Goal: Task Accomplishment & Management: Complete application form

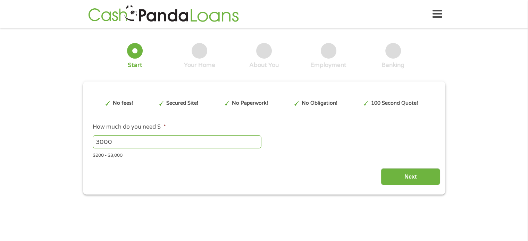
click at [124, 143] on input "3000" at bounding box center [177, 141] width 169 height 13
click at [407, 176] on input "Next" at bounding box center [410, 176] width 59 height 17
click at [139, 143] on input "3000" at bounding box center [177, 141] width 169 height 13
drag, startPoint x: 189, startPoint y: 170, endPoint x: 285, endPoint y: 168, distance: 96.6
click at [189, 169] on div "Next" at bounding box center [264, 175] width 353 height 22
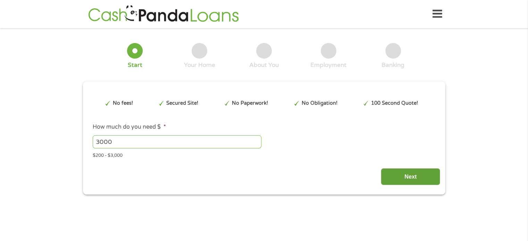
click at [419, 177] on input "Next" at bounding box center [410, 176] width 59 height 17
click at [122, 137] on input "3000" at bounding box center [177, 141] width 169 height 13
click at [255, 139] on input "3000" at bounding box center [177, 141] width 169 height 13
type input "2999"
click at [257, 144] on input "2999" at bounding box center [177, 141] width 169 height 13
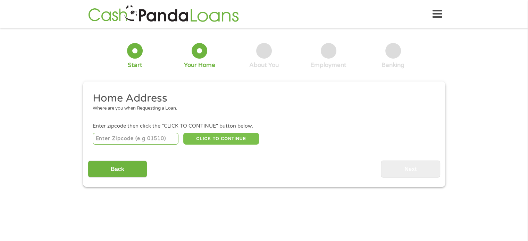
click at [258, 139] on button "CLICK TO CONTINUE" at bounding box center [221, 139] width 76 height 12
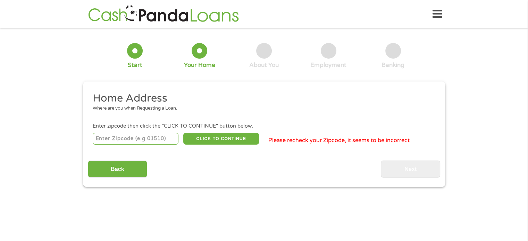
click at [118, 140] on input "number" at bounding box center [136, 139] width 86 height 12
type input "91103"
click at [250, 157] on div "Back Next" at bounding box center [264, 167] width 353 height 22
click at [216, 138] on button "CLICK TO CONTINUE" at bounding box center [221, 139] width 76 height 12
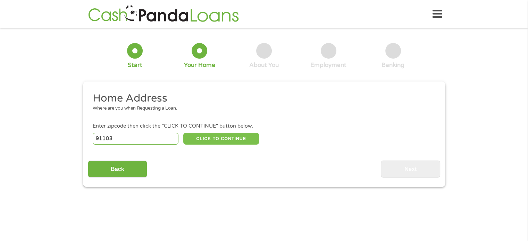
type input "91103"
type input "[GEOGRAPHIC_DATA]"
select select "[US_STATE]"
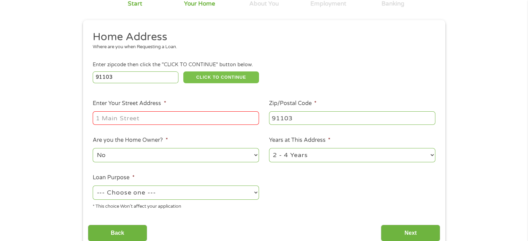
scroll to position [69, 0]
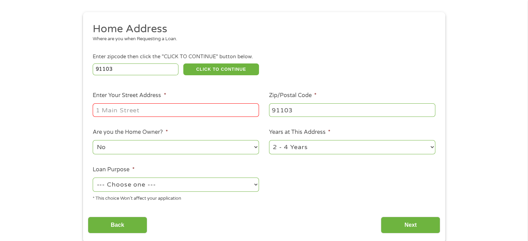
click at [128, 112] on input "Enter Your Street Address *" at bounding box center [176, 109] width 166 height 13
drag, startPoint x: 188, startPoint y: 112, endPoint x: 158, endPoint y: 113, distance: 29.9
click at [158, 113] on input "1914 Mentone Avenullnull" at bounding box center [176, 109] width 166 height 13
type input "[STREET_ADDRESS]"
click at [98, 123] on ul "Home Address Where are you when Requesting a Loan. Enter zipcode then click the…" at bounding box center [264, 114] width 353 height 185
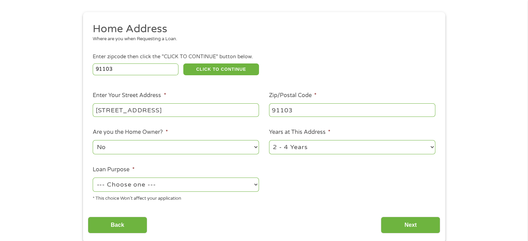
click at [137, 147] on select "No Yes" at bounding box center [176, 147] width 166 height 14
click at [93, 141] on select "No Yes" at bounding box center [176, 147] width 166 height 14
click at [289, 148] on select "1 Year or less 1 - 2 Years 2 - 4 Years Over 4 Years" at bounding box center [352, 147] width 166 height 14
select select "24months"
click at [269, 141] on select "1 Year or less 1 - 2 Years 2 - 4 Years Over 4 Years" at bounding box center [352, 147] width 166 height 14
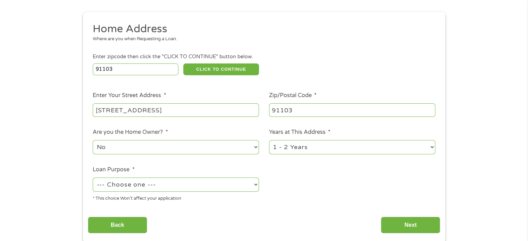
click at [148, 187] on select "--- Choose one --- Pay Bills Debt Consolidation Home Improvement Major Purchase…" at bounding box center [176, 185] width 166 height 14
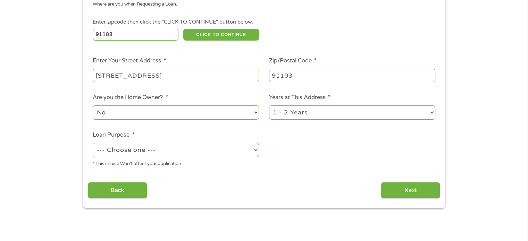
click at [151, 152] on select "--- Choose one --- Pay Bills Debt Consolidation Home Improvement Major Purchase…" at bounding box center [176, 150] width 166 height 14
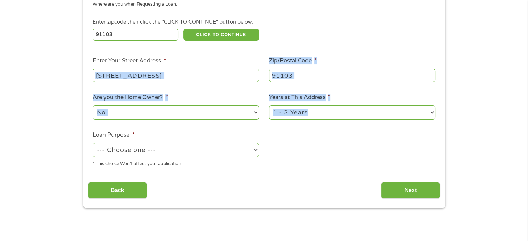
drag, startPoint x: 64, startPoint y: 140, endPoint x: 94, endPoint y: 79, distance: 67.9
click at [94, 79] on div "1 Start 2 Your Home 3 About You 4 Employment 5 Banking 6 This field is hidden w…" at bounding box center [264, 69] width 528 height 280
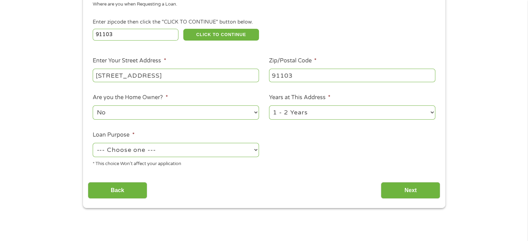
click at [208, 181] on div "Back Next" at bounding box center [264, 188] width 353 height 22
click at [124, 152] on select "--- Choose one --- Pay Bills Debt Consolidation Home Improvement Major Purchase…" at bounding box center [176, 150] width 166 height 14
click at [149, 151] on select "--- Choose one --- Pay Bills Debt Consolidation Home Improvement Major Purchase…" at bounding box center [176, 150] width 166 height 14
click at [176, 151] on select "--- Choose one --- Pay Bills Debt Consolidation Home Improvement Major Purchase…" at bounding box center [176, 150] width 166 height 14
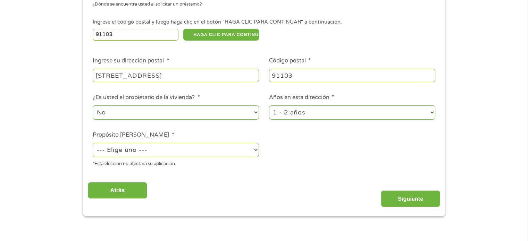
click at [182, 150] on select "--- Elige uno --- Pagar facturas Consolidación de deuda Mejoras del hogar Compr…" at bounding box center [176, 150] width 166 height 14
select select "paybills"
click at [93, 144] on select "--- Elige uno --- Pagar facturas Consolidación de deuda Mejoras del hogar Compr…" at bounding box center [176, 150] width 166 height 14
click at [406, 196] on input "Siguiente" at bounding box center [410, 199] width 59 height 17
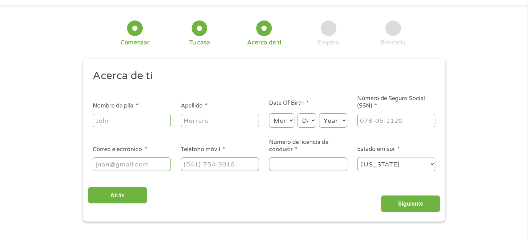
scroll to position [35, 0]
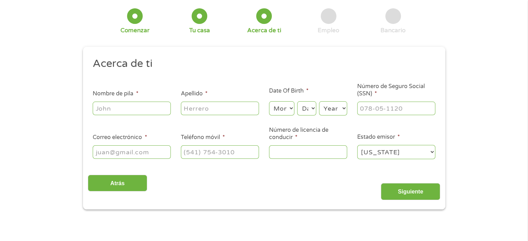
click at [116, 110] on input "Nombre de pila *" at bounding box center [132, 108] width 78 height 13
type input "Yetsi"
type input "[PERSON_NAME]"
type input "[EMAIL_ADDRESS][DOMAIN_NAME]"
type input "[PHONE_NUMBER]"
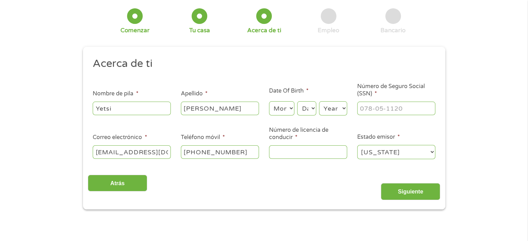
click at [279, 110] on select "Month 1 2 3 4 5 6 7 8 9 10 11 12" at bounding box center [281, 108] width 25 height 14
select select "3"
click at [269, 102] on select "Month 1 2 3 4 5 6 7 8 9 10 11 12" at bounding box center [281, 108] width 25 height 14
click at [309, 108] on select "Day 1 2 3 4 5 6 7 8 9 10 11 12 13 14 15 16 17 18 19 20 21 22 23 24 25 26 27 28 …" at bounding box center [306, 108] width 19 height 14
select select "23"
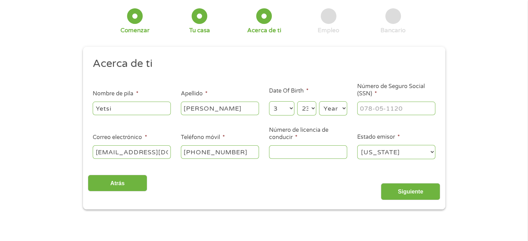
click at [297, 102] on select "Day 1 2 3 4 5 6 7 8 9 10 11 12 13 14 15 16 17 18 19 20 21 22 23 24 25 26 27 28 …" at bounding box center [306, 108] width 19 height 14
click at [331, 109] on select "Year [DATE] 2006 2005 2004 2003 2002 2001 2000 1999 1998 1997 1996 1995 1994 19…" at bounding box center [333, 108] width 28 height 14
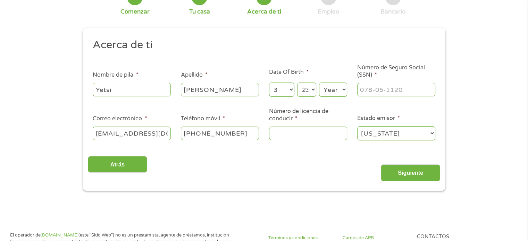
scroll to position [69, 0]
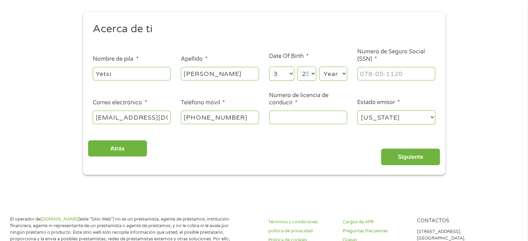
click at [343, 71] on select "Year [DATE] 2006 2005 2004 2003 2002 2001 2000 1999 1998 1997 1996 1995 1994 19…" at bounding box center [333, 74] width 28 height 14
select select "1988"
click at [319, 67] on select "Year [DATE] 2006 2005 2004 2003 2002 2001 2000 1999 1998 1997 1996 1995 1994 19…" at bounding box center [333, 74] width 28 height 14
type input "___-__-____"
click at [370, 74] on input "___-__-____" at bounding box center [396, 73] width 78 height 13
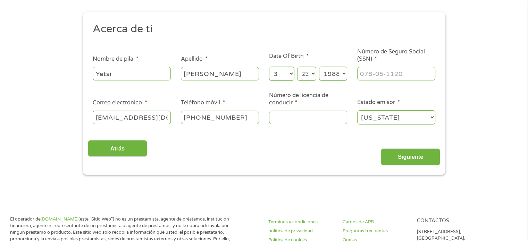
click at [285, 122] on input "Número de licencia de conducir *" at bounding box center [308, 117] width 78 height 13
type input "W8709545"
click at [394, 73] on input "___-__-____" at bounding box center [396, 73] width 78 height 13
type input "859-49-9927"
click at [410, 154] on input "Siguiente" at bounding box center [410, 157] width 59 height 17
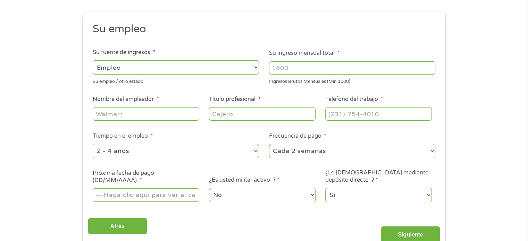
click at [307, 66] on input "Su ingreso mensual total *" at bounding box center [352, 67] width 166 height 13
type input "3000"
click at [166, 116] on input "Nombre del empleador *" at bounding box center [146, 113] width 106 height 13
click at [224, 113] on input "Título profesional *" at bounding box center [262, 113] width 106 height 13
type input "s"
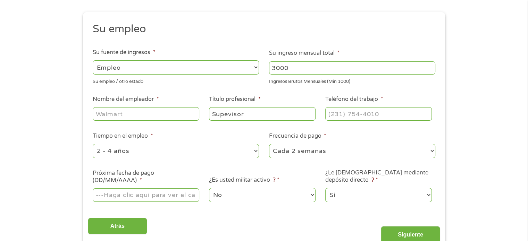
type input "Supevisor"
click at [360, 114] on input "(___) ___-____" at bounding box center [378, 113] width 106 height 13
type input "[PHONE_NUMBER]"
click at [104, 114] on input "Nombre del empleador *" at bounding box center [146, 113] width 106 height 13
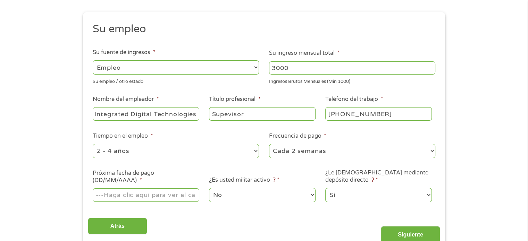
type input "Integrated Digital Technologies"
click at [333, 150] on select "--- Elige uno --- Cada 2 semanas Cada semana Mensual Quincenal" at bounding box center [352, 151] width 166 height 14
select select "monthly"
click at [269, 144] on select "--- Elige uno --- Cada 2 semanas Cada semana Mensual Quincenal" at bounding box center [352, 151] width 166 height 14
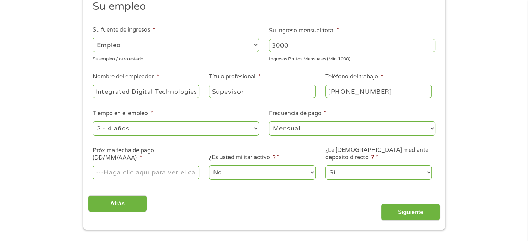
scroll to position [104, 0]
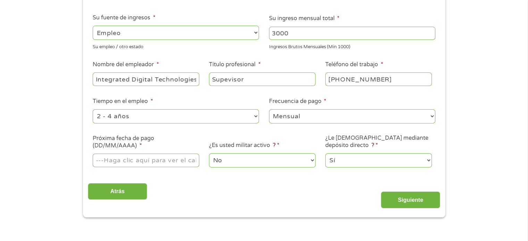
click at [118, 162] on input "Próxima fecha de pago (DD/MM/AAAA) *" at bounding box center [146, 160] width 106 height 13
click at [142, 163] on input "Próxima fecha de pago (DD/MM/AAAA) *" at bounding box center [146, 160] width 106 height 13
click at [265, 158] on select "No Sí" at bounding box center [262, 161] width 106 height 14
click at [209, 154] on select "No Sí" at bounding box center [262, 161] width 106 height 14
click at [386, 161] on select "Sí No" at bounding box center [378, 161] width 106 height 14
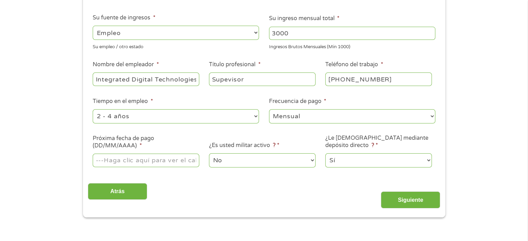
select select "0"
click at [325, 154] on select "Sí No" at bounding box center [378, 161] width 106 height 14
click at [153, 162] on input "Próxima fecha de pago (DD/MM/AAAA) *" at bounding box center [146, 160] width 106 height 13
click at [104, 162] on input "Próxima fecha de pago (DD/MM/AAAA) *" at bounding box center [146, 160] width 106 height 13
click at [154, 157] on input "01/" at bounding box center [146, 160] width 106 height 13
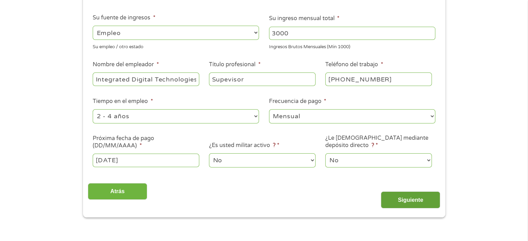
type input "[DATE]"
click at [404, 207] on input "Siguiente" at bounding box center [410, 200] width 59 height 17
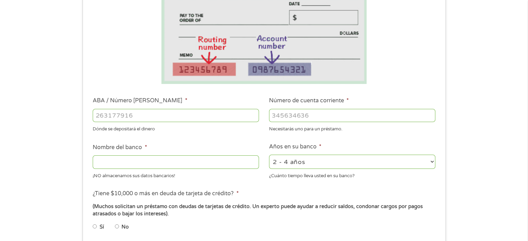
scroll to position [139, 0]
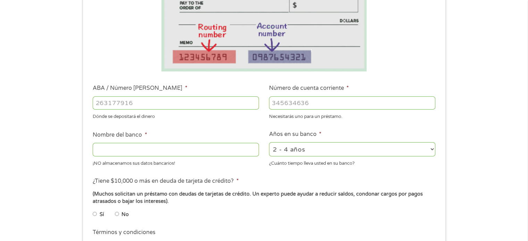
click at [123, 105] on input "ABA / Número [PERSON_NAME] *" at bounding box center [176, 103] width 166 height 13
click at [304, 103] on input "Número de cuenta corriente *" at bounding box center [352, 103] width 166 height 13
click at [218, 103] on input "ABA / Número [PERSON_NAME] *" at bounding box center [176, 103] width 166 height 13
click at [152, 105] on input "ABA / Número [PERSON_NAME] *" at bounding box center [176, 103] width 166 height 13
type input "322271627"
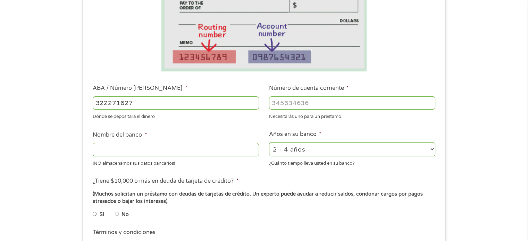
type input "JP [PERSON_NAME] BANK NA"
type input "322271627"
click at [280, 103] on input "Número de cuenta corriente *" at bounding box center [352, 103] width 166 height 13
type input "569851176"
click at [338, 151] on select "2 - 4 años 6 - 12 meses 1 - 2 años Más de 4 años" at bounding box center [352, 149] width 166 height 14
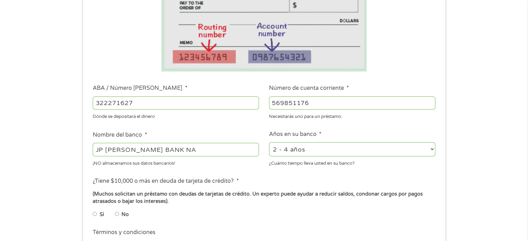
select select "24months"
click at [269, 143] on select "2 - 4 años 6 - 12 meses 1 - 2 años Más de 4 años" at bounding box center [352, 149] width 166 height 14
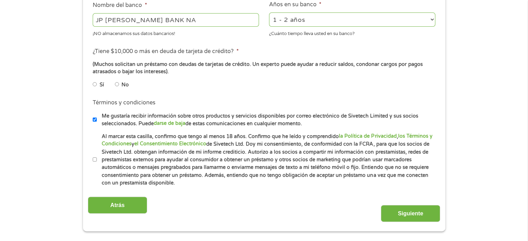
scroll to position [278, 0]
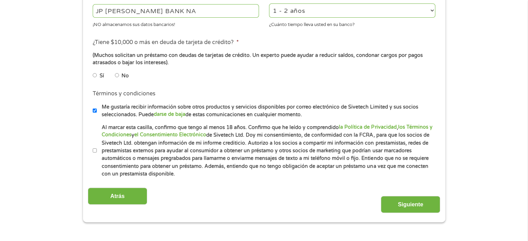
click at [92, 149] on li "Términos y condiciones * Al marcar esta casilla, confirmo que tengo al menos 18…" at bounding box center [264, 151] width 353 height 55
click at [94, 149] on input "Al marcar esta casilla, confirmo que tengo al menos 18 años. Confirmo que he le…" at bounding box center [95, 150] width 4 height 11
checkbox input "true"
click at [96, 110] on input "Me gustaría recibir información sobre otros productos y servicios disponibles p…" at bounding box center [95, 110] width 4 height 11
checkbox input "false"
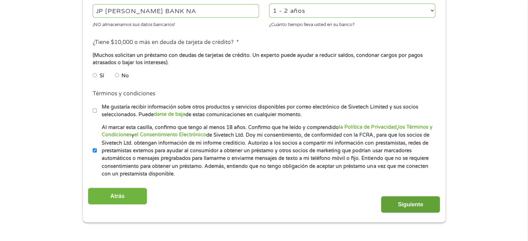
click at [428, 204] on input "Siguiente" at bounding box center [410, 204] width 59 height 17
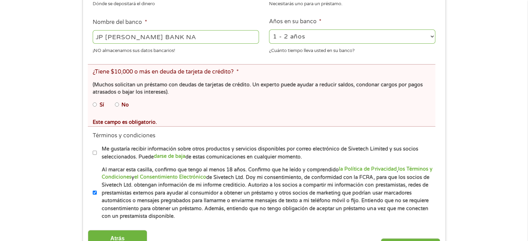
click at [115, 105] on input "No" at bounding box center [117, 104] width 4 height 11
radio input "true"
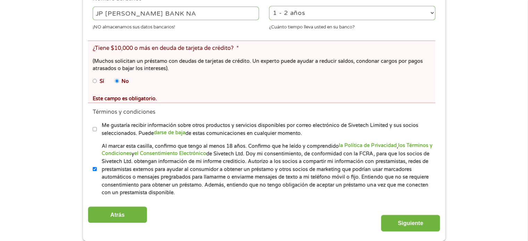
scroll to position [313, 0]
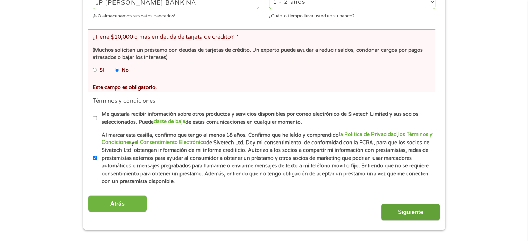
click at [421, 204] on input "Siguiente" at bounding box center [410, 212] width 59 height 17
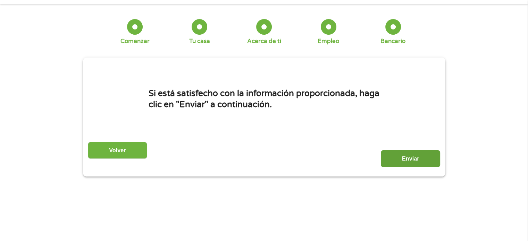
scroll to position [0, 0]
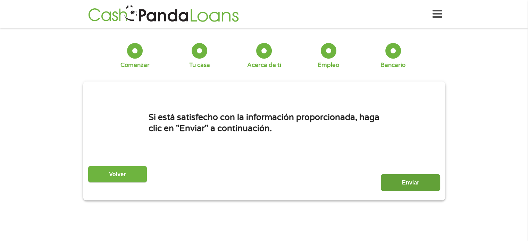
click at [401, 187] on input "Enviar" at bounding box center [410, 182] width 59 height 17
